Goal: Transaction & Acquisition: Purchase product/service

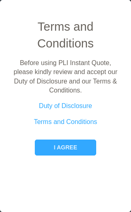
click at [86, 145] on button "I agree" at bounding box center [65, 148] width 61 height 16
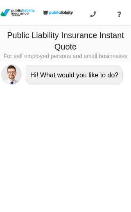
click at [39, 75] on div "Hi! What would you like to do?" at bounding box center [74, 76] width 97 height 20
click at [50, 79] on div "Hi! What would you like to do?" at bounding box center [74, 76] width 97 height 20
click at [52, 75] on div "Hi! What would you like to do?" at bounding box center [74, 76] width 97 height 20
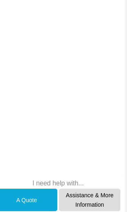
scroll to position [144, 3]
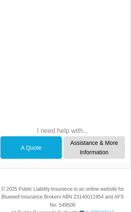
click at [29, 148] on div "A Quote" at bounding box center [31, 148] width 62 height 23
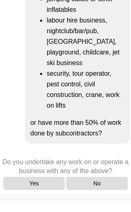
scroll to position [288, 0]
click at [100, 187] on div "No" at bounding box center [97, 183] width 62 height 13
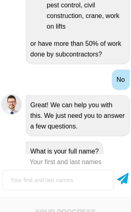
scroll to position [363, 0]
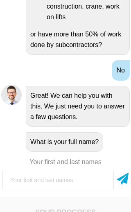
click at [96, 183] on input "text" at bounding box center [58, 180] width 112 height 21
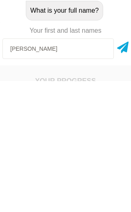
type input "[PERSON_NAME]"
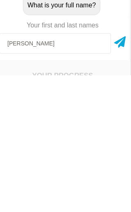
scroll to position [113, 7]
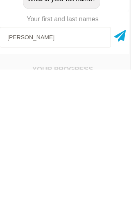
click at [119, 170] on icon at bounding box center [119, 177] width 11 height 15
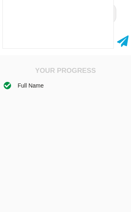
scroll to position [64, 0]
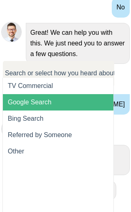
click at [15, 99] on span "Google Search" at bounding box center [30, 102] width 44 height 7
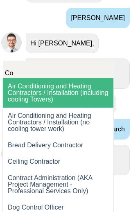
type input "C"
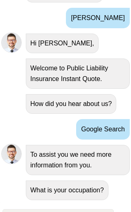
click at [91, 188] on div "What is your occupation?" at bounding box center [67, 191] width 83 height 20
click at [78, 189] on div "What is your occupation?" at bounding box center [67, 191] width 83 height 20
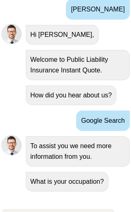
scroll to position [585, 0]
click at [84, 172] on div "What is your occupation?" at bounding box center [67, 182] width 83 height 20
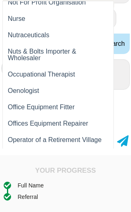
scroll to position [9297, 0]
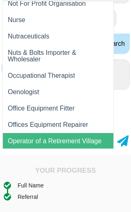
click at [70, 133] on span "Operator of a Retirement Village" at bounding box center [58, 141] width 111 height 16
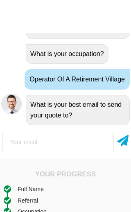
scroll to position [170, 0]
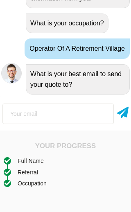
click at [116, 48] on div "Operator of a Retirement Village" at bounding box center [77, 49] width 105 height 21
